Goal: Go to known website: Access a specific website the user already knows

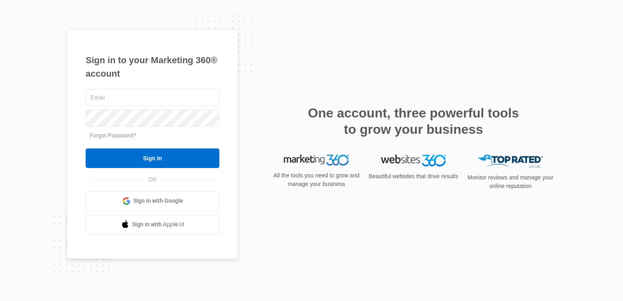
type input "[EMAIL_ADDRESS][DOMAIN_NAME]"
click at [86, 148] on input "Sign In" at bounding box center [153, 158] width 134 height 20
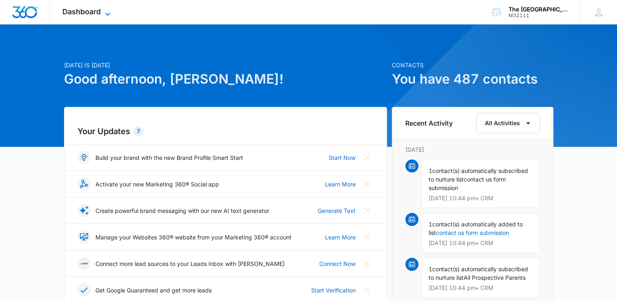
click at [77, 15] on span "Dashboard" at bounding box center [81, 11] width 38 height 9
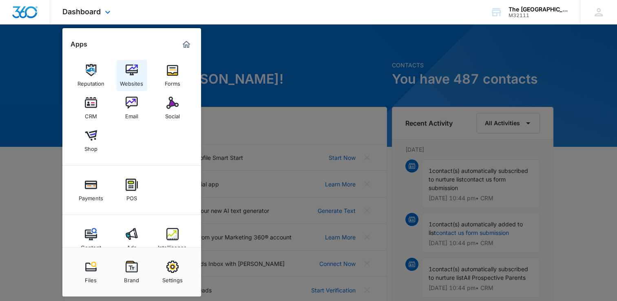
click at [137, 75] on img at bounding box center [132, 70] width 12 height 12
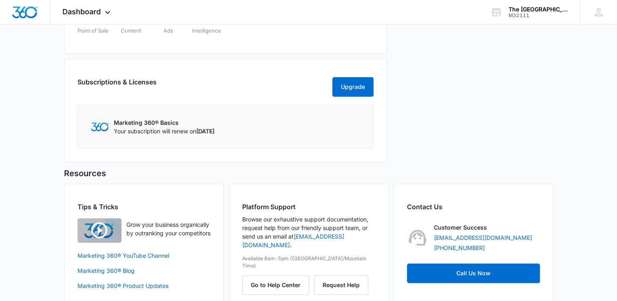
scroll to position [430, 0]
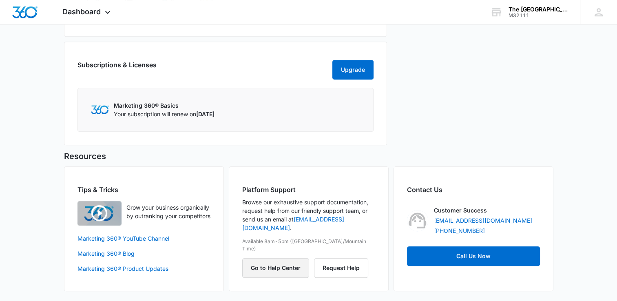
click at [276, 258] on button "Go to Help Center" at bounding box center [275, 268] width 67 height 20
